Goal: Information Seeking & Learning: Learn about a topic

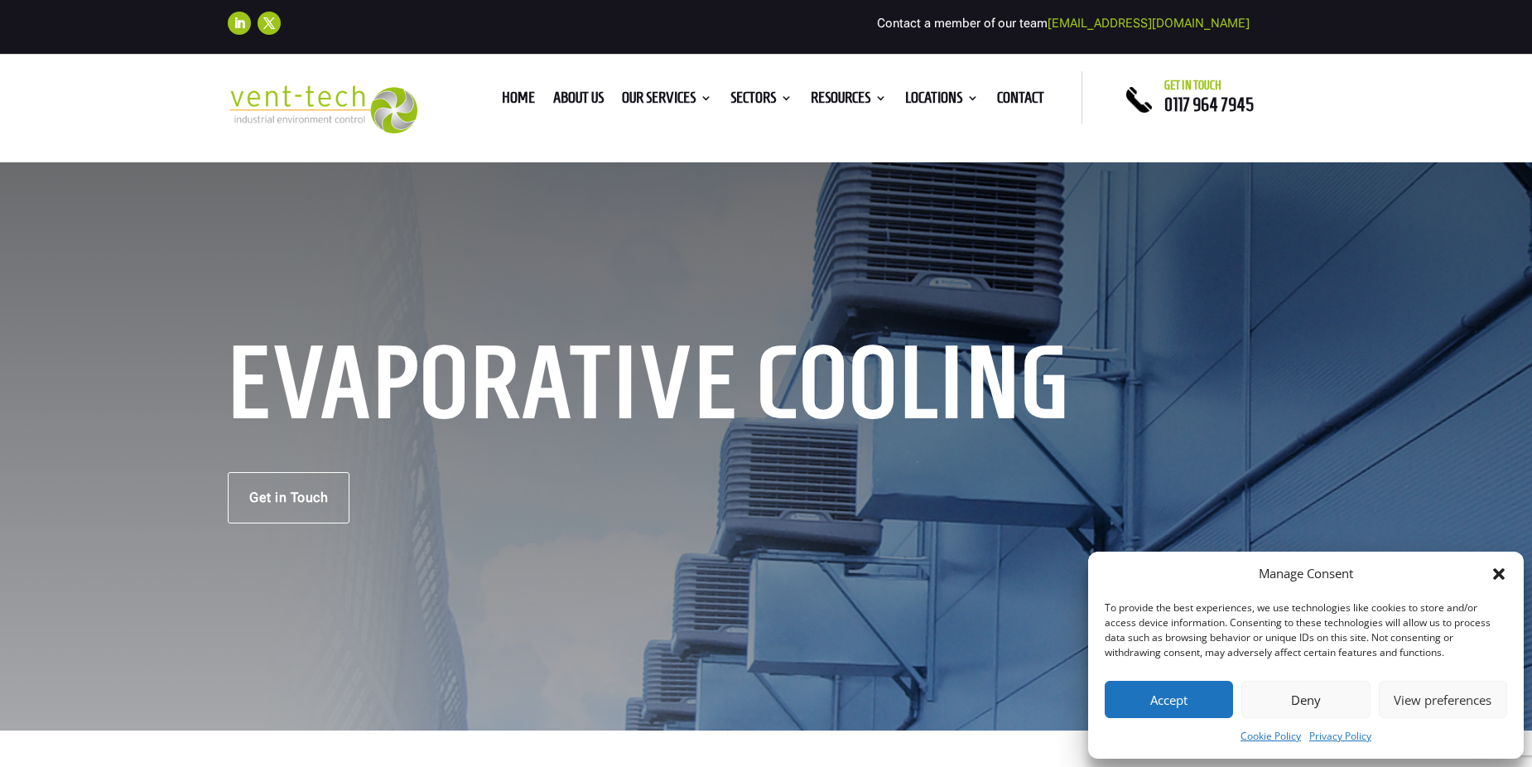
click at [1511, 577] on div "Manage Consent To provide the best experiences, we use technologies like cookie…" at bounding box center [1306, 655] width 436 height 207
click at [1504, 577] on icon "Close dialog" at bounding box center [1499, 574] width 17 height 17
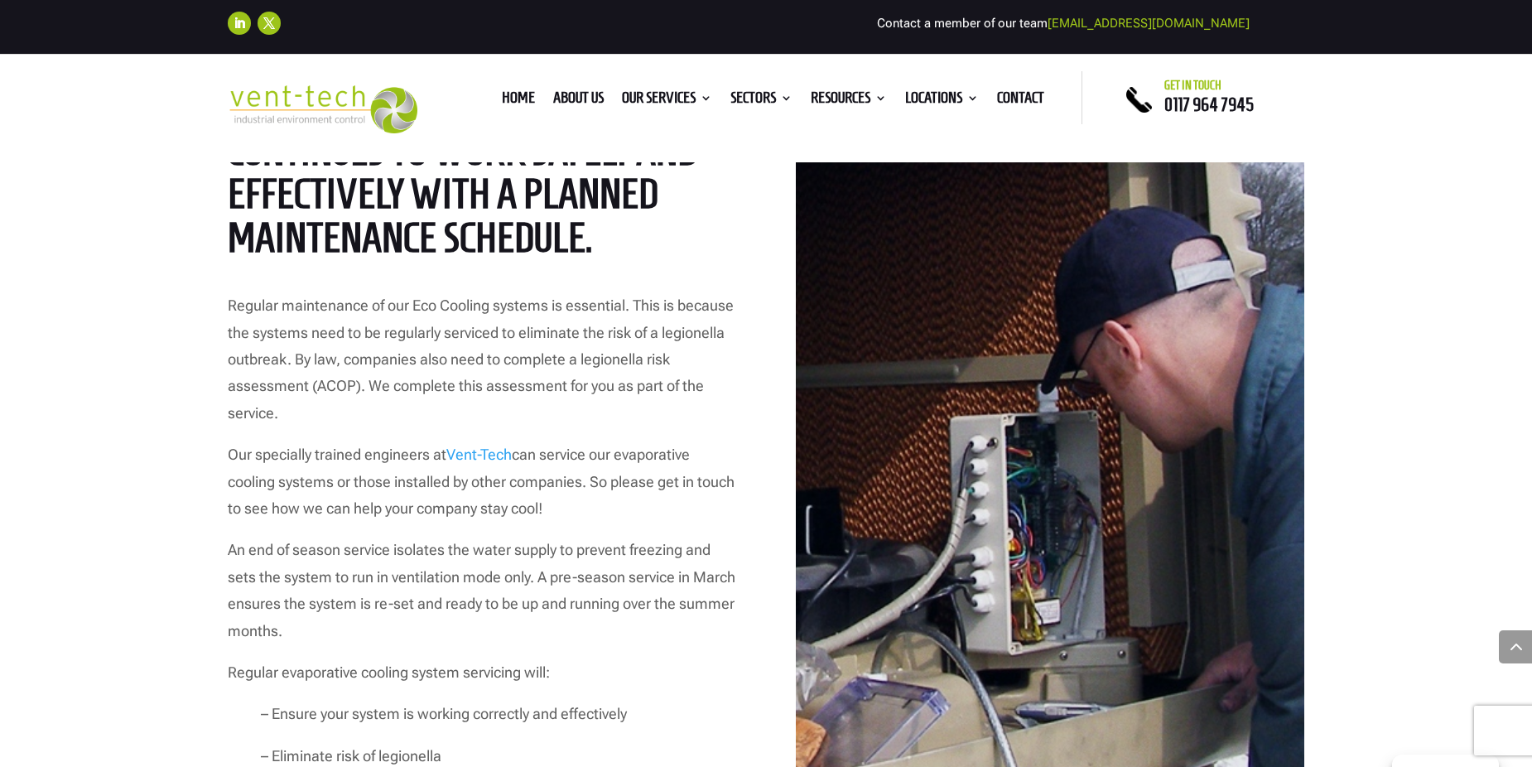
scroll to position [4058, 0]
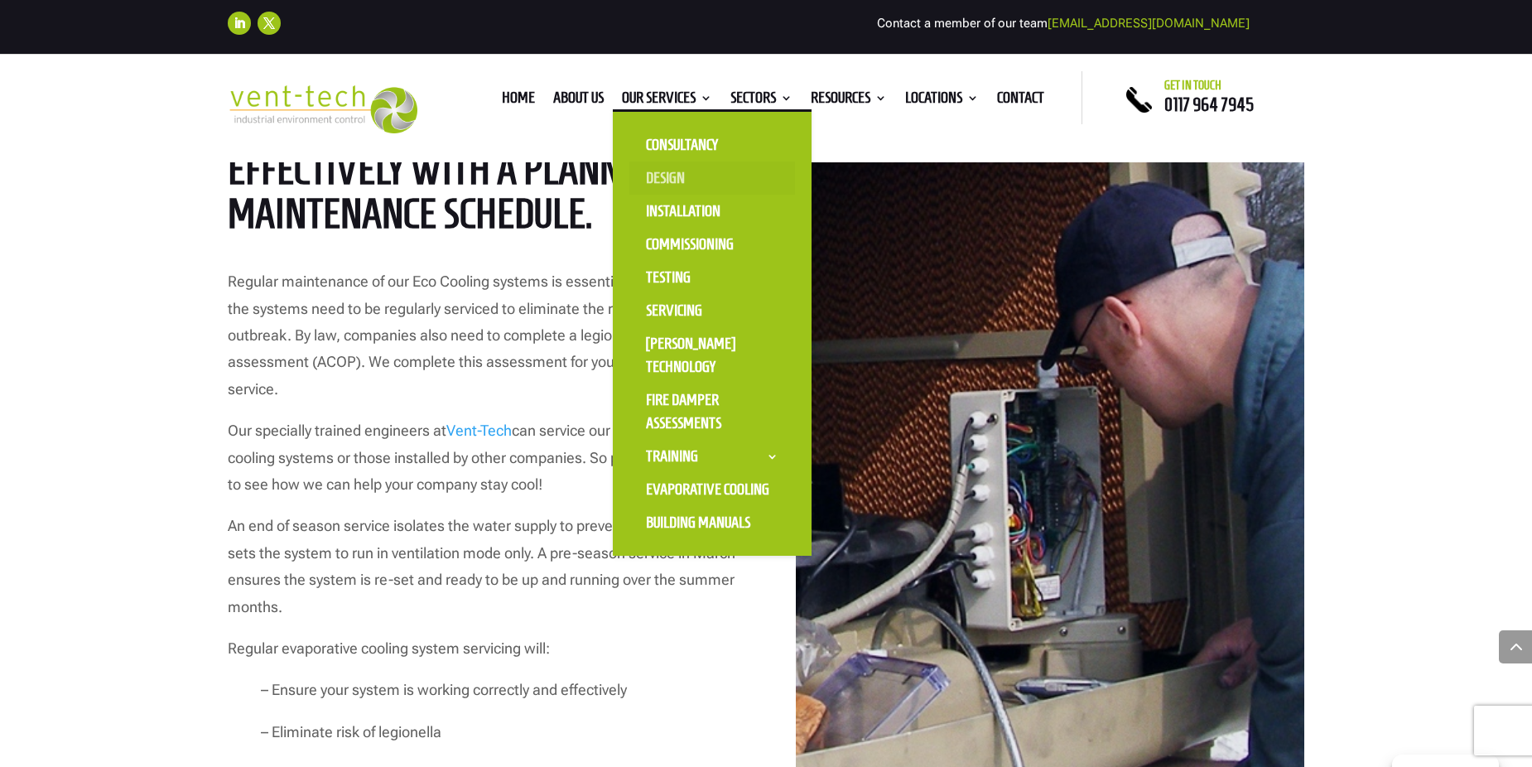
click at [683, 183] on link "Design" at bounding box center [712, 178] width 166 height 33
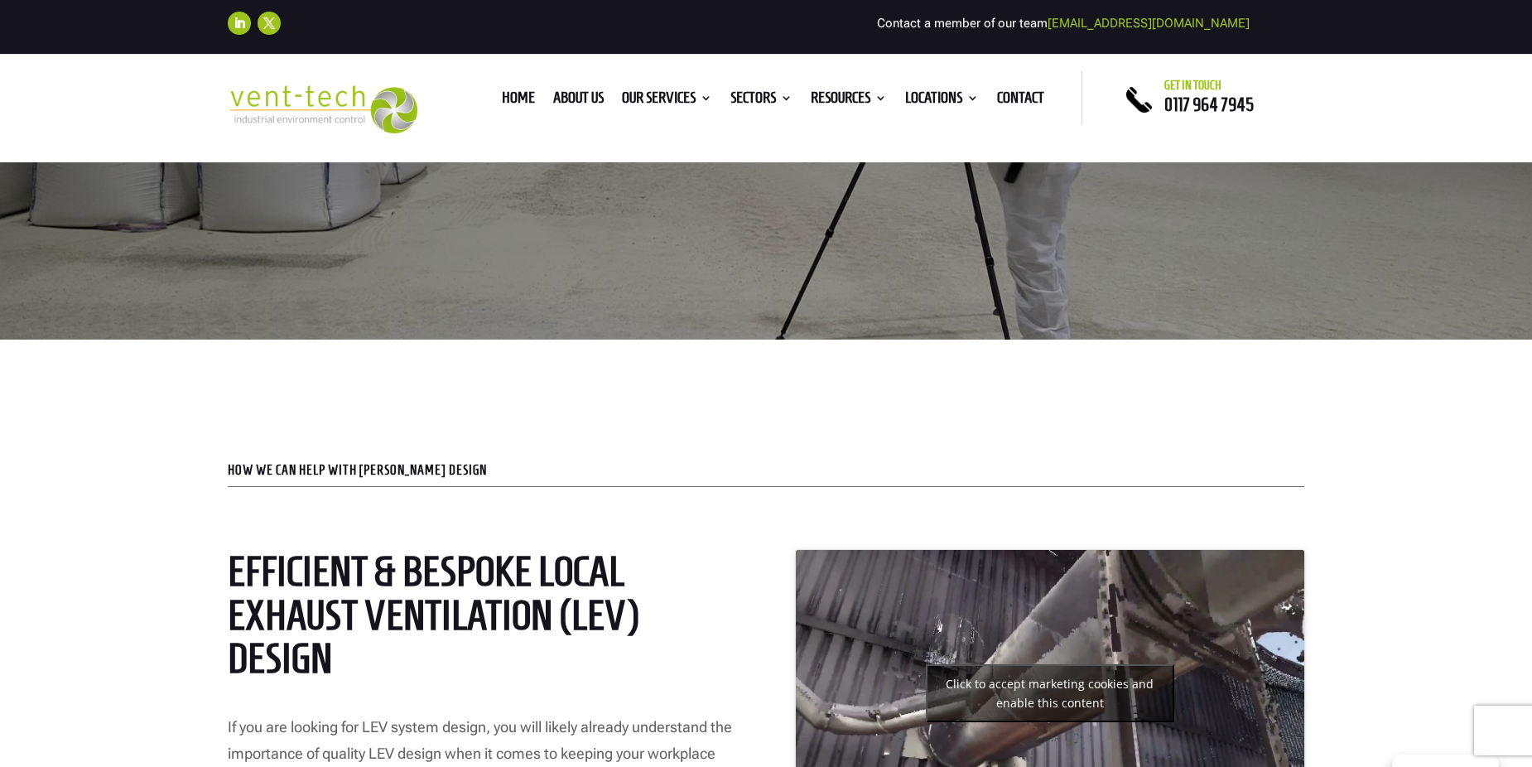
scroll to position [331, 0]
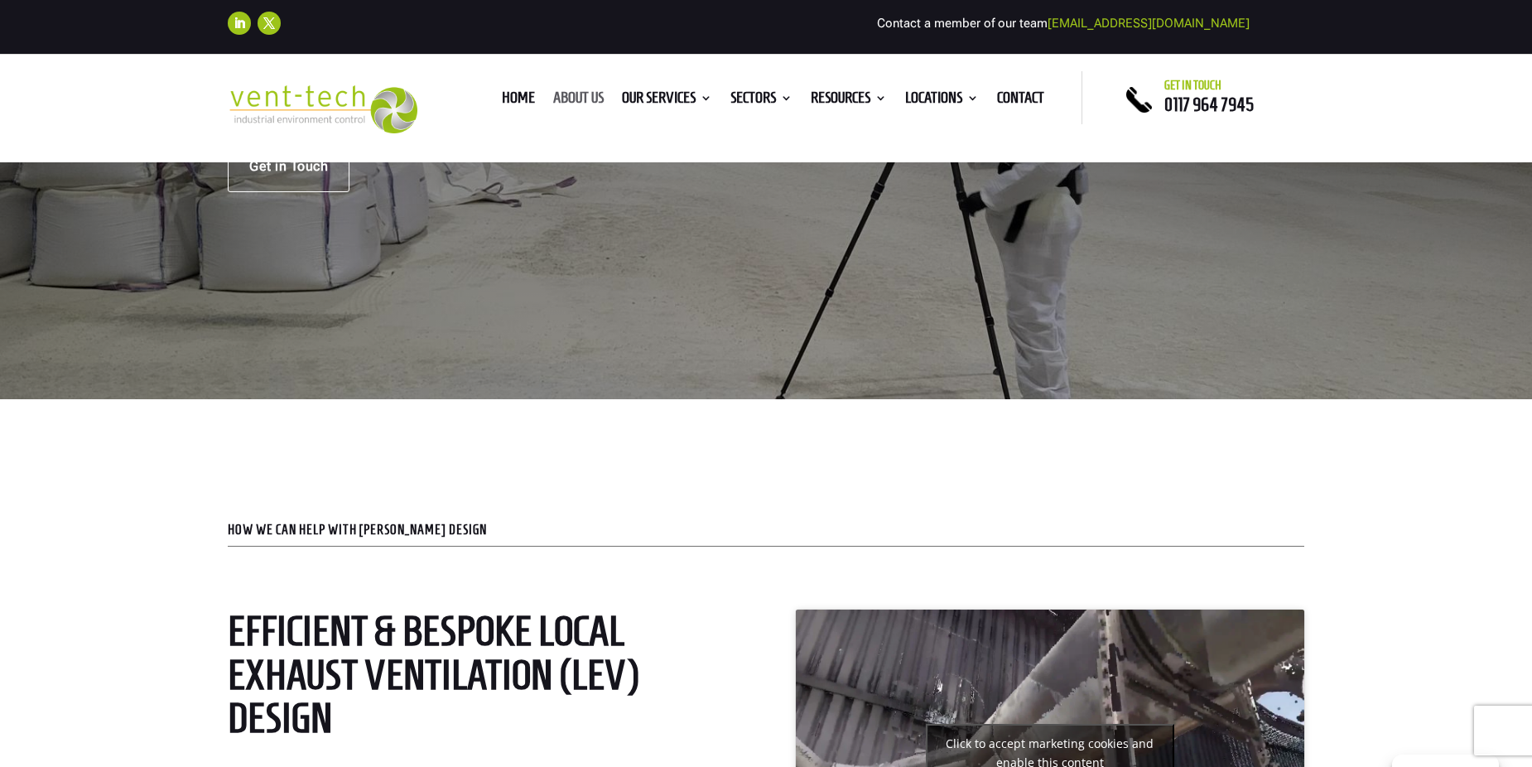
click at [576, 99] on link "About us" at bounding box center [578, 101] width 51 height 18
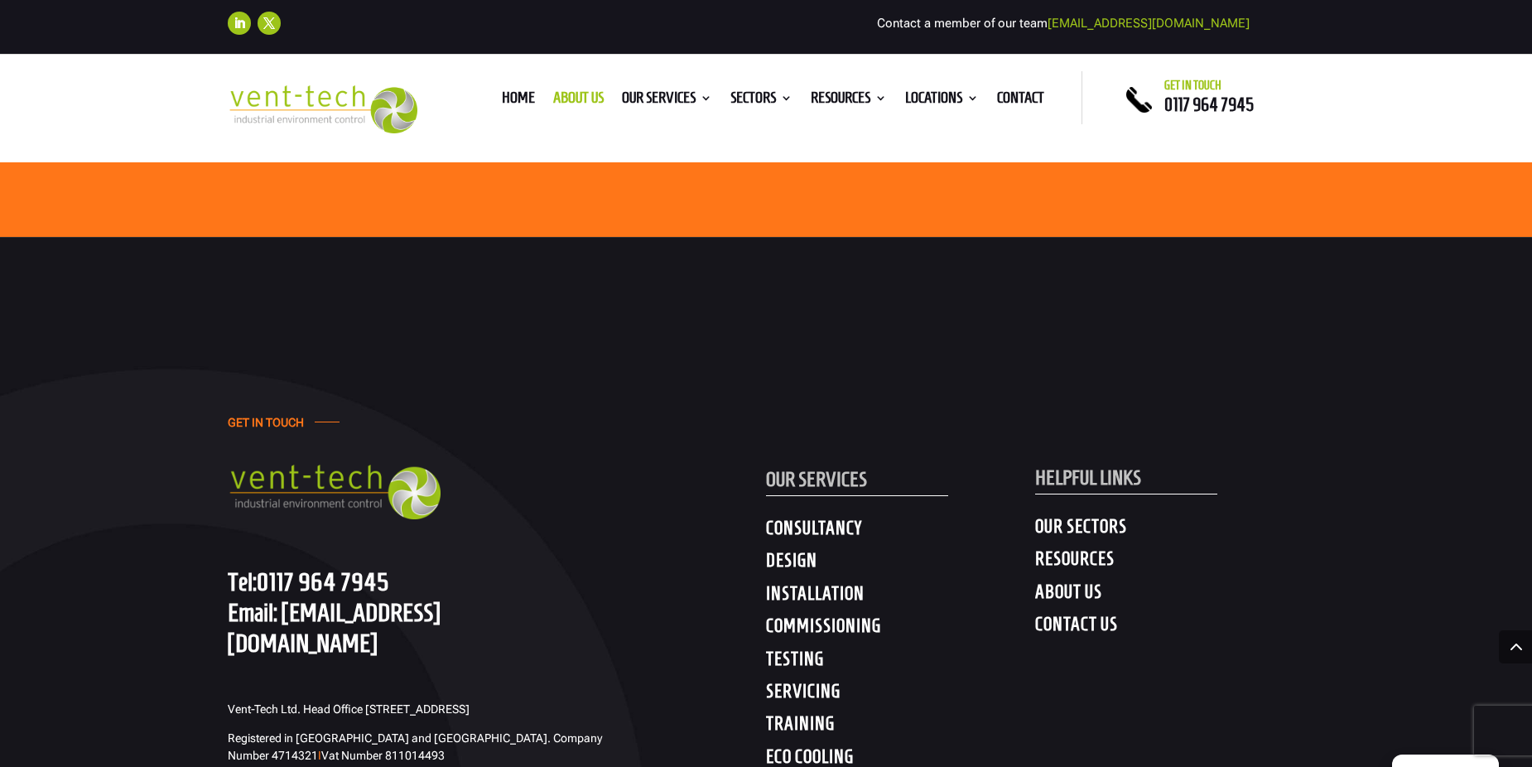
scroll to position [5052, 0]
